Goal: Check status

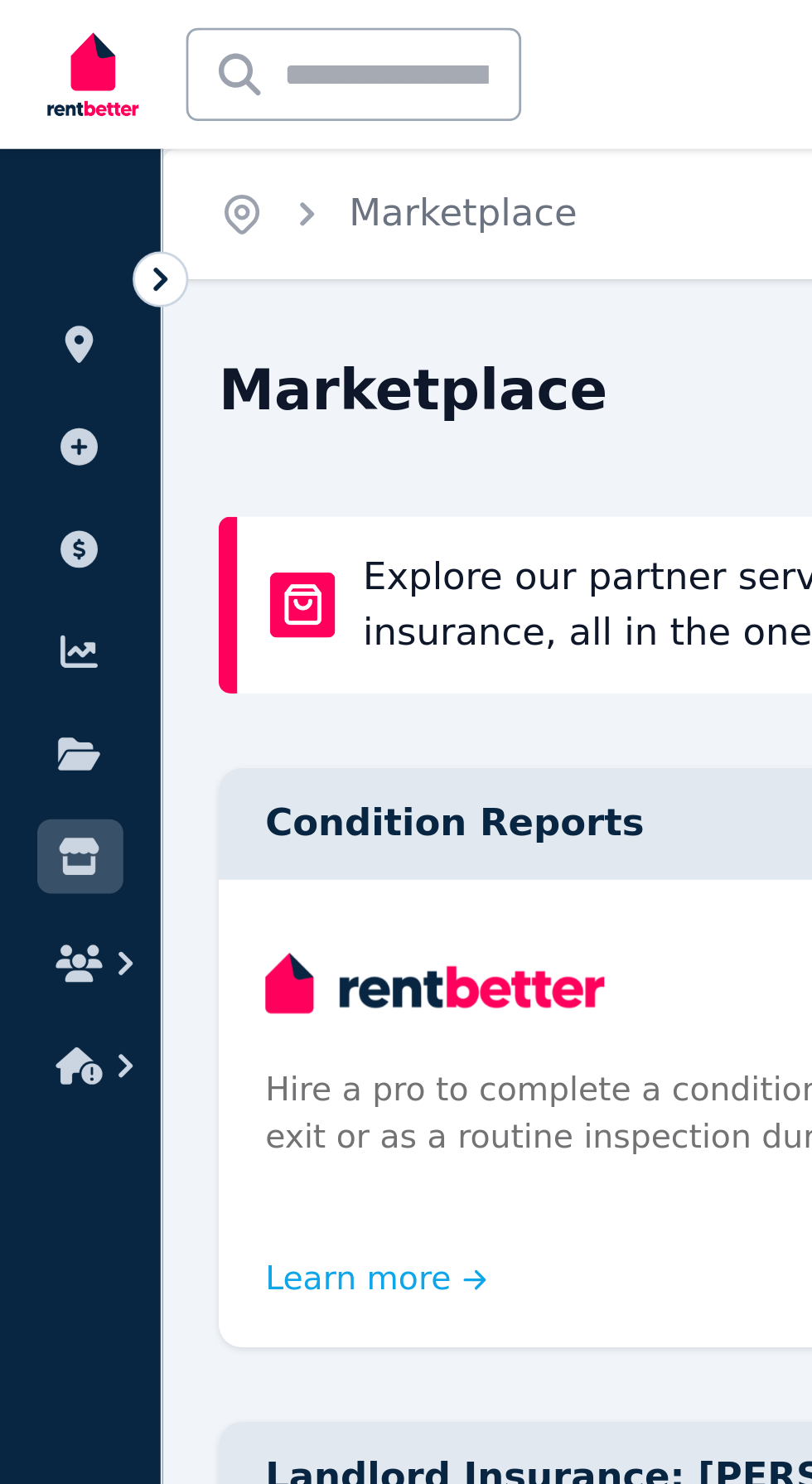
click at [40, 192] on link at bounding box center [29, 195] width 31 height 26
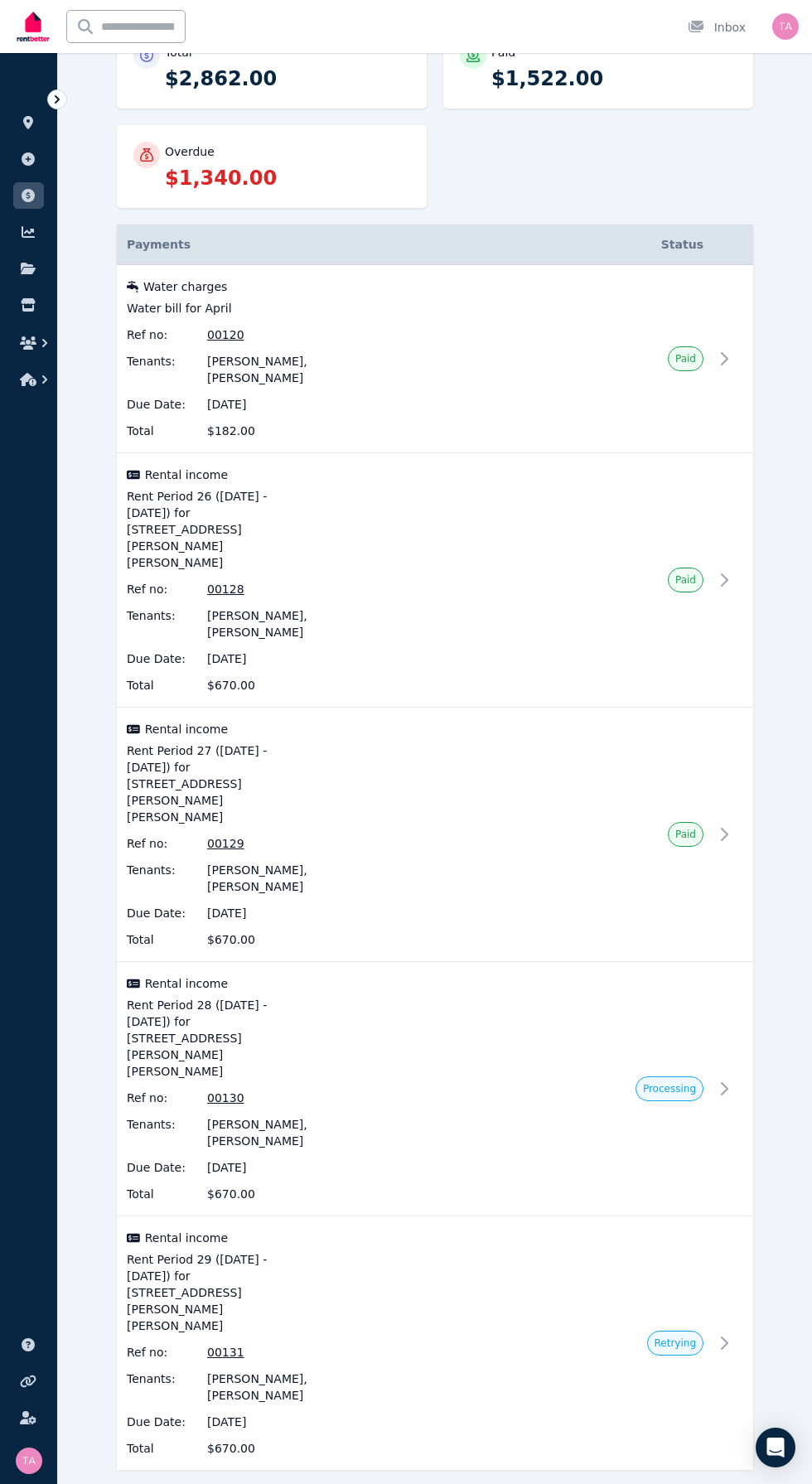
scroll to position [337, 0]
